Goal: Information Seeking & Learning: Learn about a topic

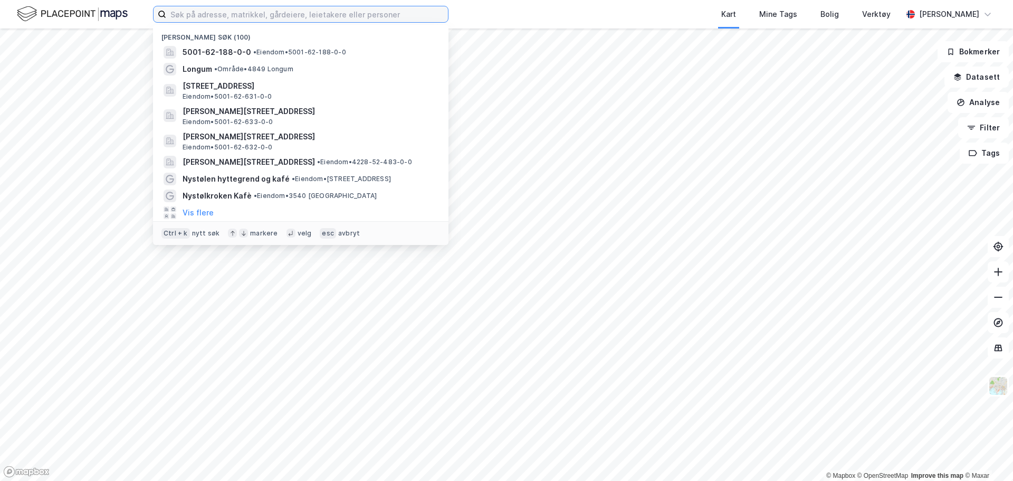
click at [305, 10] on input at bounding box center [307, 14] width 282 height 16
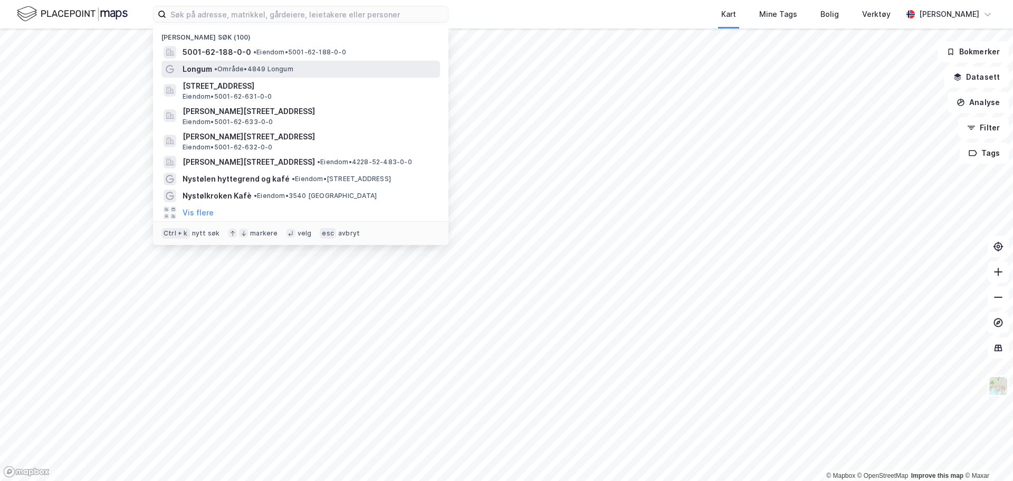
click at [226, 61] on div "Longum • Område • 4849 Longum" at bounding box center [300, 69] width 279 height 17
